Goal: Task Accomplishment & Management: Manage account settings

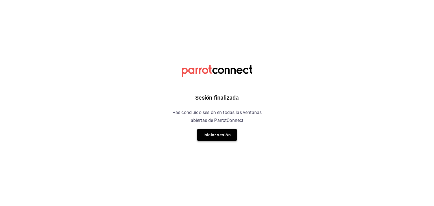
click at [224, 137] on button "Iniciar sesión" at bounding box center [217, 135] width 40 height 12
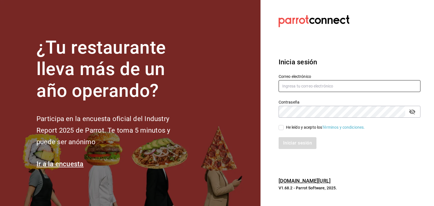
type input "[EMAIL_ADDRESS][DOMAIN_NAME]"
click at [281, 129] on input "He leído y acepto los Términos y condiciones." at bounding box center [281, 127] width 5 height 5
checkbox input "true"
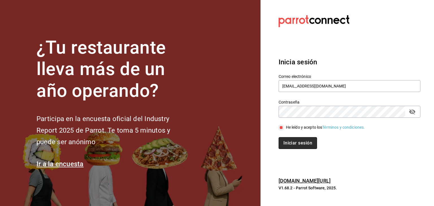
click at [290, 140] on button "Iniciar sesión" at bounding box center [298, 143] width 38 height 12
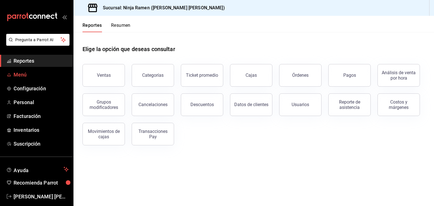
click at [55, 74] on span "Menú" at bounding box center [41, 75] width 55 height 8
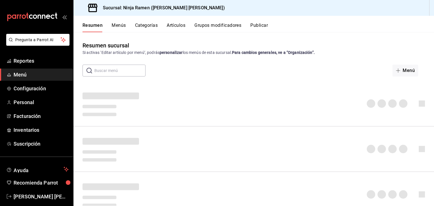
click at [179, 27] on button "Artículos" at bounding box center [176, 28] width 19 height 10
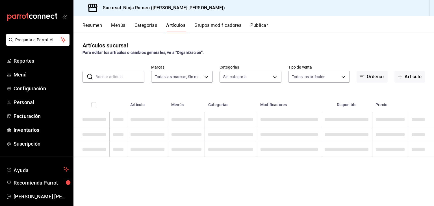
type input "f1c4bc62-ae1b-460a-8452-fb11a1227052"
click at [130, 77] on input "text" at bounding box center [119, 76] width 49 height 11
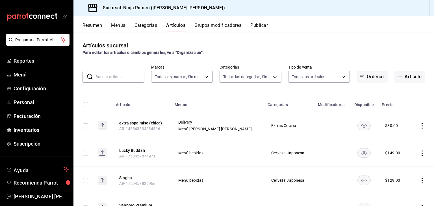
type input "7cc8eb8b-6253-4619-bf5d-7890dd3620f5,fe1fa83c-50ef-4120-a932-c96281191b99,dab5d…"
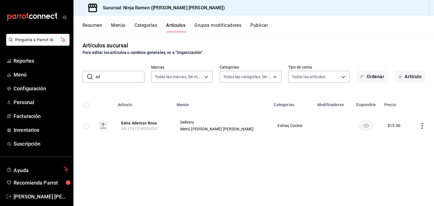
type input "a"
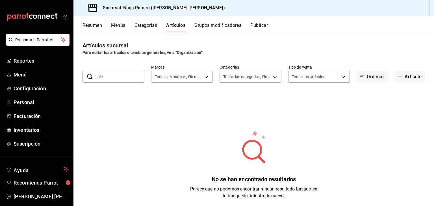
type input "spicy"
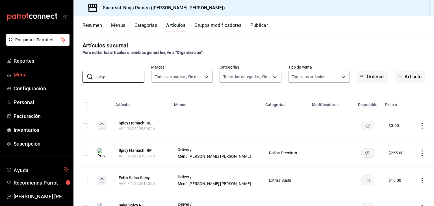
drag, startPoint x: 112, startPoint y: 76, endPoint x: 41, endPoint y: 73, distance: 70.7
click at [41, 73] on div "Pregunta a Parrot AI Reportes Menú Configuración Personal Facturación Inventari…" at bounding box center [217, 103] width 434 height 206
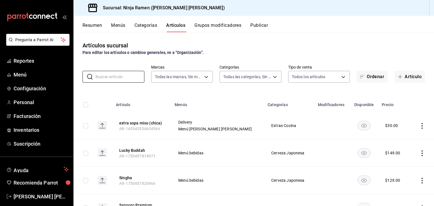
click at [270, 40] on div "Artículos sucursal Para editar los artículos o cambios generales, ve a “Organiz…" at bounding box center [253, 119] width 361 height 174
click at [37, 61] on span "Reportes" at bounding box center [41, 61] width 55 height 8
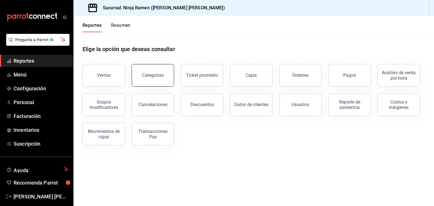
click at [150, 76] on div "Categorías" at bounding box center [152, 75] width 21 height 5
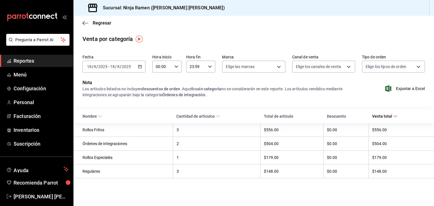
click at [142, 66] on div "2025-08-18 18 / 8 / 2025 - 2025-08-18 18 / 8 / 2025" at bounding box center [113, 67] width 63 height 12
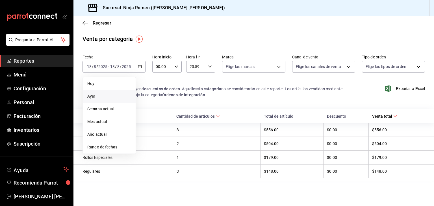
click at [111, 100] on li "Ayer" at bounding box center [109, 96] width 53 height 13
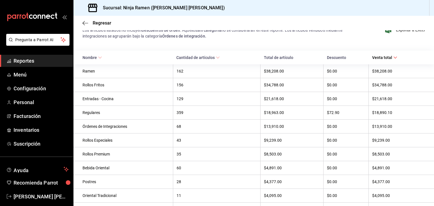
scroll to position [61, 0]
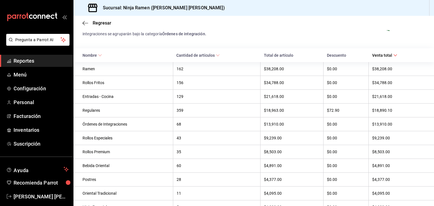
click at [201, 83] on div "156" at bounding box center [217, 83] width 81 height 5
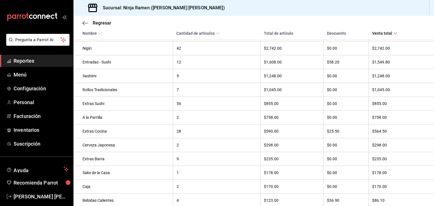
scroll to position [327, 0]
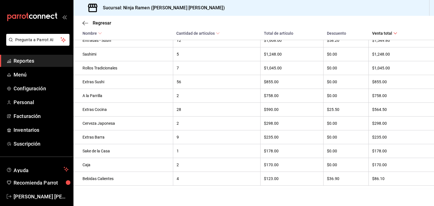
click at [62, 63] on span "Reportes" at bounding box center [41, 61] width 55 height 8
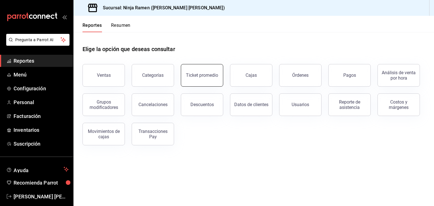
click at [209, 67] on button "Ticket promedio" at bounding box center [202, 75] width 42 height 23
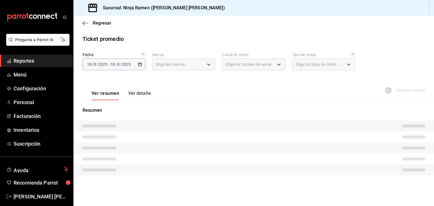
type input "f1c4bc62-ae1b-460a-8452-fb11a1227052"
type input "PARROT,UBER_EATS,RAPPI,DIDI_FOOD,ONLINE"
type input "08d727f2-252f-4c2e-8340-c4ecdcd0c5f8,ac757447-2e02-471b-9597-13441518e5c5,2e2be…"
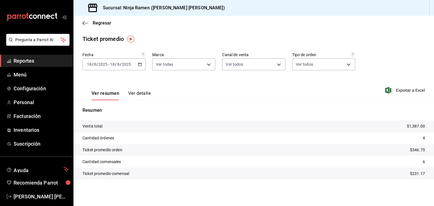
click at [137, 63] on div "2025-08-18 18 / 8 / 2025 - 2025-08-18 18 / 8 / 2025" at bounding box center [113, 64] width 63 height 12
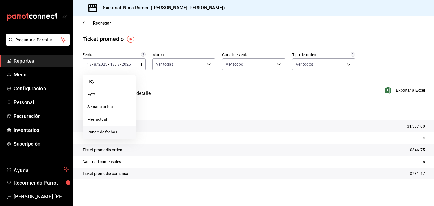
click at [109, 131] on span "Rango de fechas" at bounding box center [109, 132] width 44 height 6
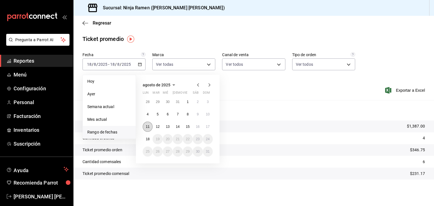
click at [147, 123] on button "11" at bounding box center [148, 127] width 10 height 10
click at [211, 125] on button "17" at bounding box center [208, 127] width 10 height 10
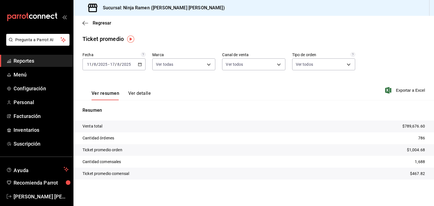
click at [130, 93] on button "Ver detalle" at bounding box center [139, 96] width 22 height 10
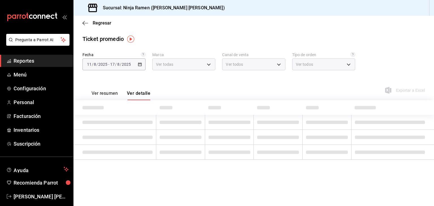
click at [130, 93] on button "Ver detalle" at bounding box center [138, 96] width 23 height 10
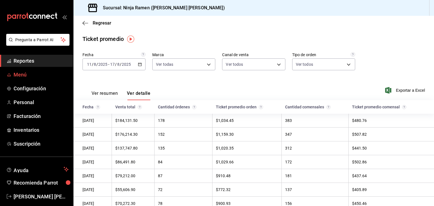
click at [46, 74] on span "Menú" at bounding box center [41, 75] width 55 height 8
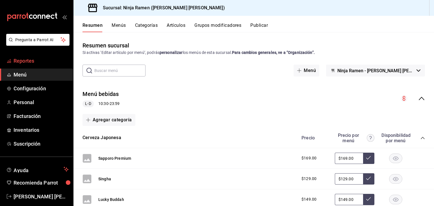
click at [37, 63] on span "Reportes" at bounding box center [41, 61] width 55 height 8
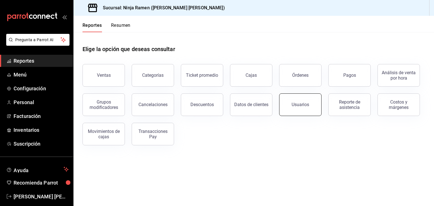
click at [303, 102] on div "Usuarios" at bounding box center [301, 104] width 18 height 5
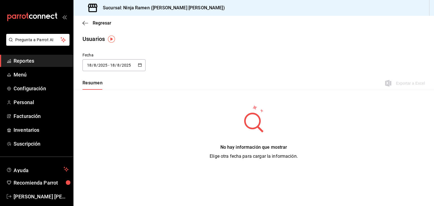
click at [78, 19] on div "Regresar" at bounding box center [253, 23] width 361 height 14
click at [26, 88] on span "Configuración" at bounding box center [41, 89] width 55 height 8
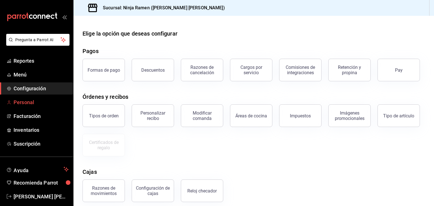
click at [36, 101] on span "Personal" at bounding box center [41, 103] width 55 height 8
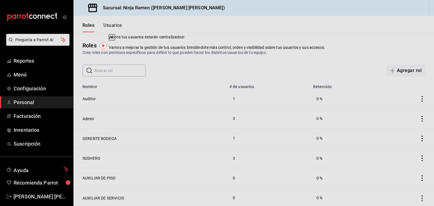
click at [284, 54] on div "Crea roles con permisos específicos para definir lo que pueden hacer los distin…" at bounding box center [253, 53] width 342 height 6
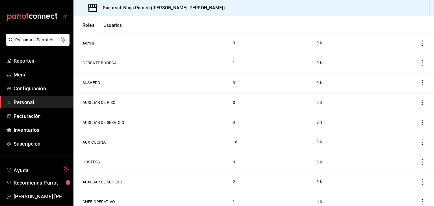
scroll to position [85, 0]
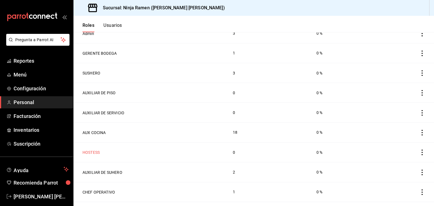
click at [95, 153] on button "HOSTESS" at bounding box center [90, 153] width 17 height 6
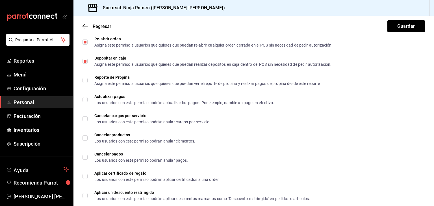
scroll to position [800, 0]
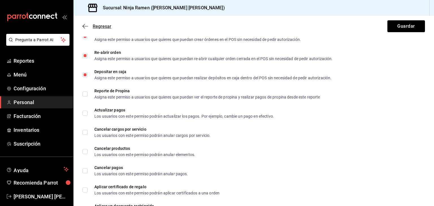
click at [89, 28] on span "Regresar" at bounding box center [96, 26] width 29 height 5
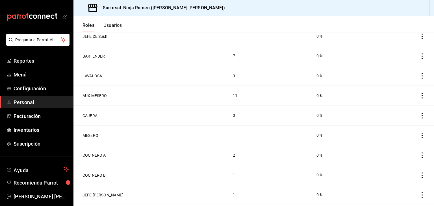
scroll to position [283, 0]
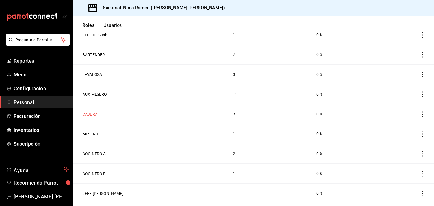
click at [92, 116] on button "CAJERA" at bounding box center [89, 115] width 15 height 6
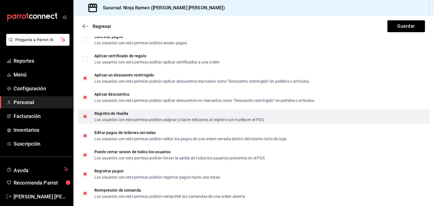
scroll to position [932, 0]
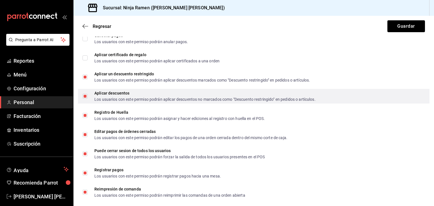
click at [85, 95] on input "Aplicar descuentos Los usuarios con este permiso podrán aplicar descuentos no m…" at bounding box center [84, 96] width 5 height 5
checkbox input "false"
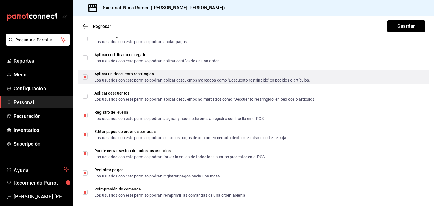
click at [86, 79] on input "Aplicar un descuento restringido Los usuarios con este permiso podrán aplicar d…" at bounding box center [84, 77] width 5 height 5
checkbox input "false"
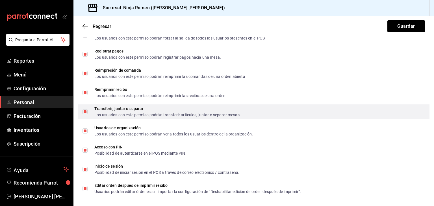
scroll to position [1054, 0]
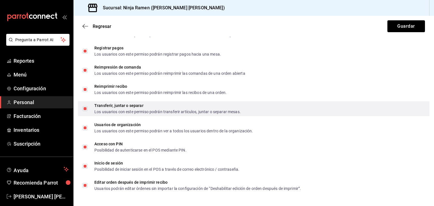
click at [86, 110] on input "Transferir, juntar o separar Los usuarios con este permiso podrán transferir ar…" at bounding box center [84, 108] width 5 height 5
click at [87, 108] on input "Transferir, juntar o separar Los usuarios con este permiso podrán transferir ar…" at bounding box center [84, 108] width 5 height 5
checkbox input "true"
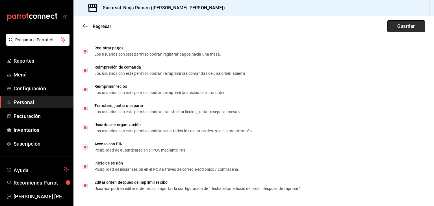
click at [390, 28] on button "Guardar" at bounding box center [406, 26] width 38 height 12
